Goal: Check status: Check status

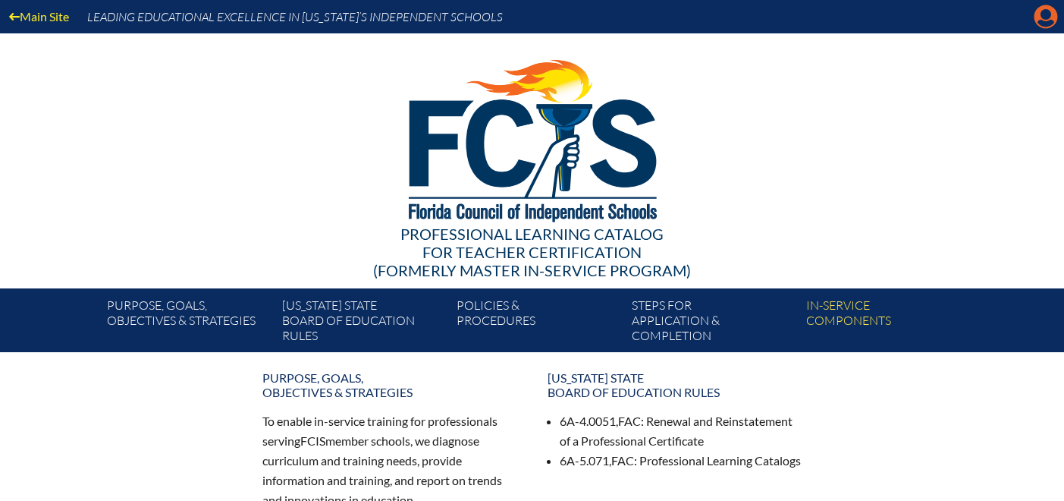
click at [1048, 19] on icon "Manage account" at bounding box center [1046, 17] width 24 height 24
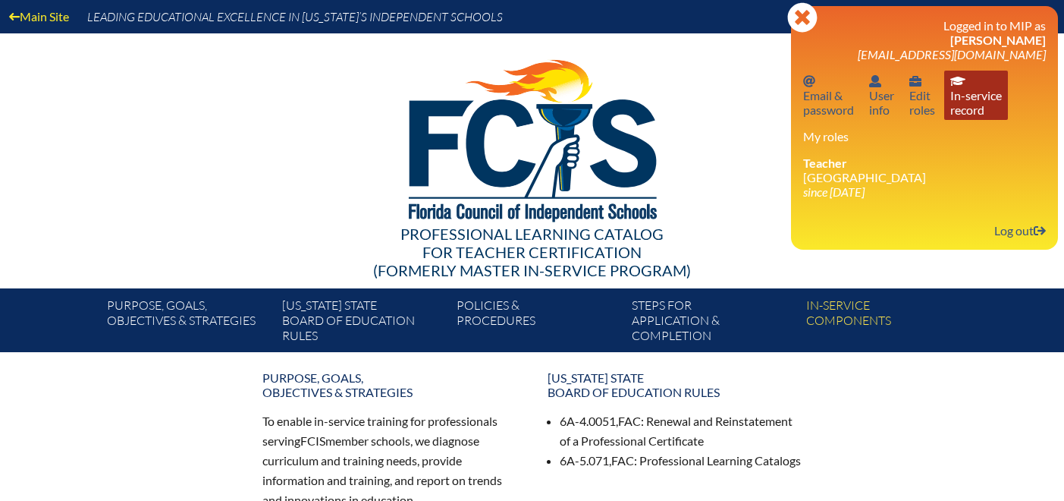
click at [957, 102] on link "In-service record In-service record" at bounding box center [976, 95] width 64 height 49
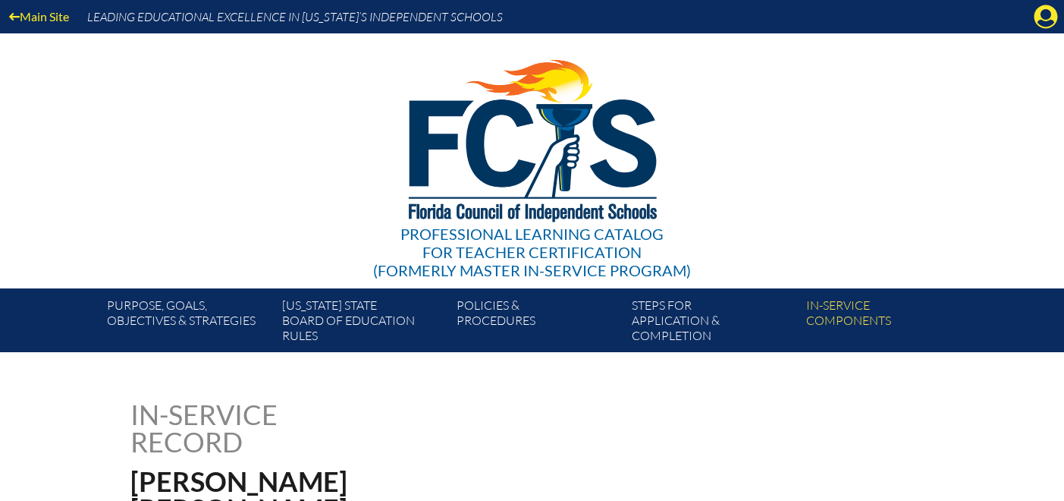
click at [957, 104] on div "Professional Learning Catalog for Teacher Certification (formerly Master In-ser…" at bounding box center [532, 160] width 922 height 255
click at [1045, 19] on icon "Manage account" at bounding box center [1046, 17] width 24 height 24
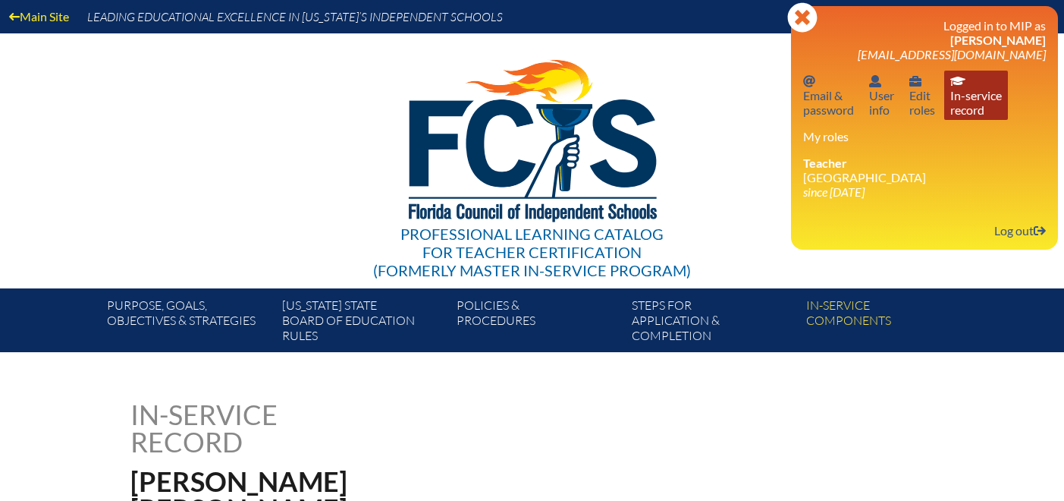
click at [995, 96] on link "In-service record In-service record" at bounding box center [976, 95] width 64 height 49
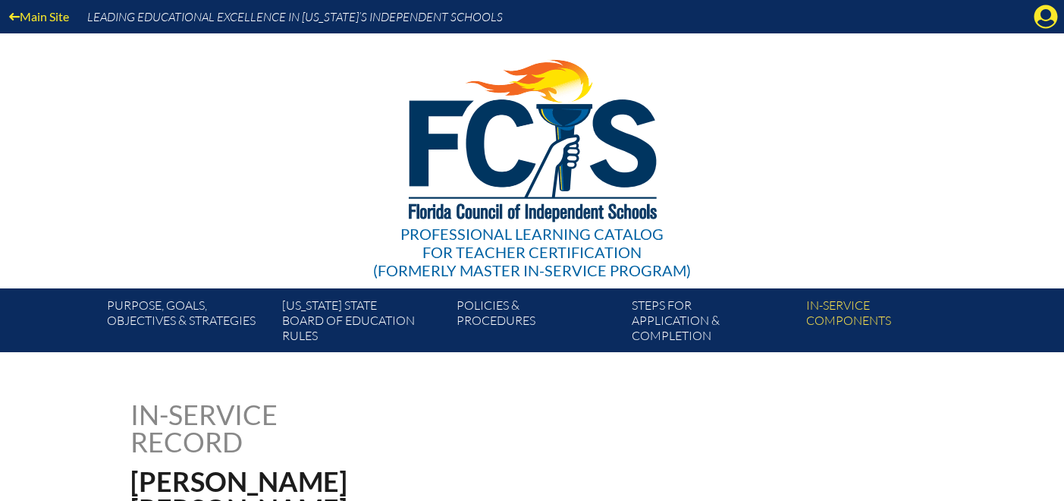
click at [989, 93] on div "Professional Learning Catalog for Teacher Certification (formerly Master In-ser…" at bounding box center [532, 160] width 922 height 255
